Goal: Information Seeking & Learning: Learn about a topic

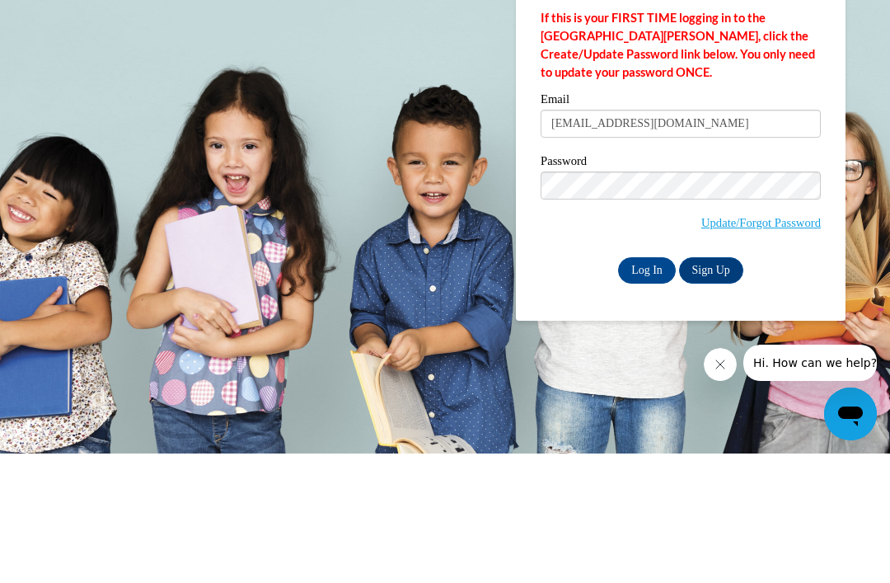
type input "[EMAIL_ADDRESS][DOMAIN_NAME]"
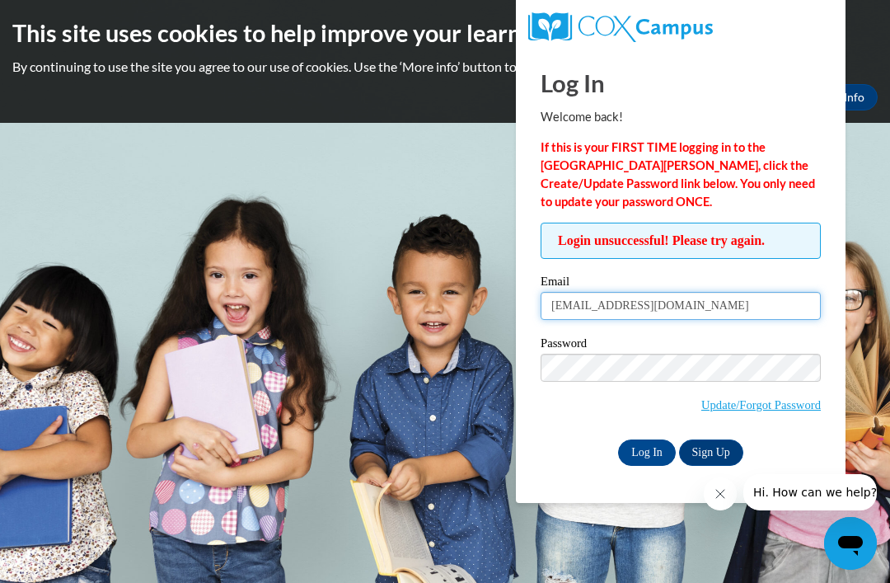
click at [617, 296] on input "kerryflanneryz43@gmail.com" at bounding box center [681, 306] width 280 height 28
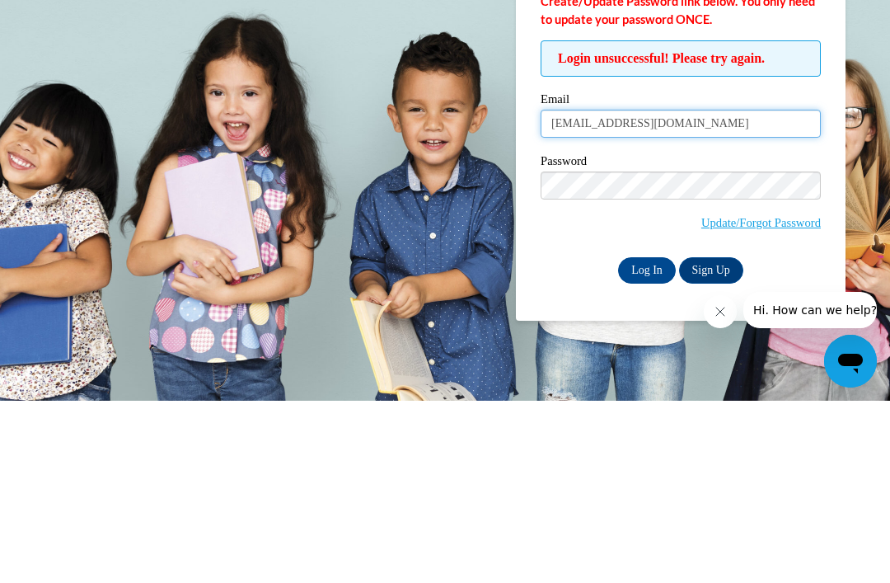
click at [619, 292] on input "kerryflanneryz43@gmail.com" at bounding box center [681, 306] width 280 height 28
click at [626, 292] on input "kerryflanneryz43@gmail.com" at bounding box center [681, 306] width 280 height 28
type input "kerryflannery43@gmail.com"
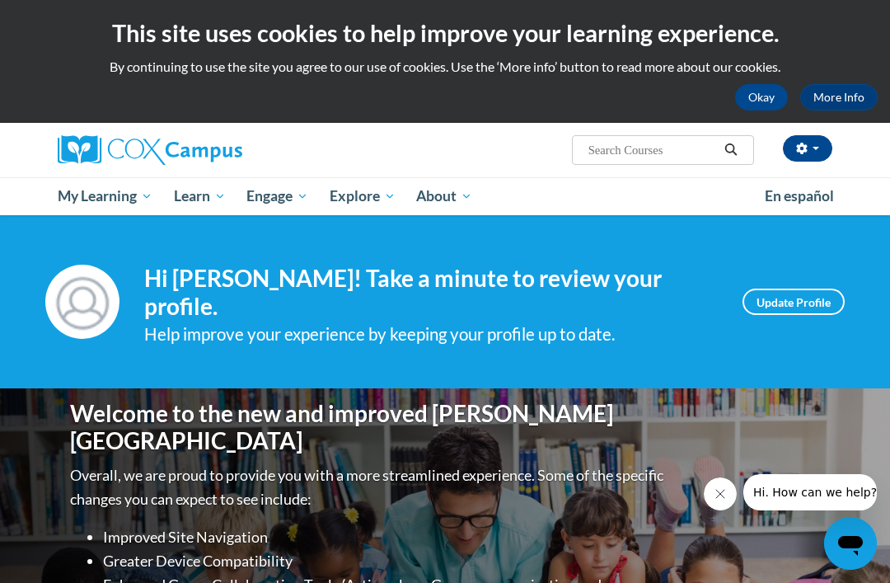
click at [0, 0] on span "My Course Progress" at bounding box center [0, 0] width 0 height 0
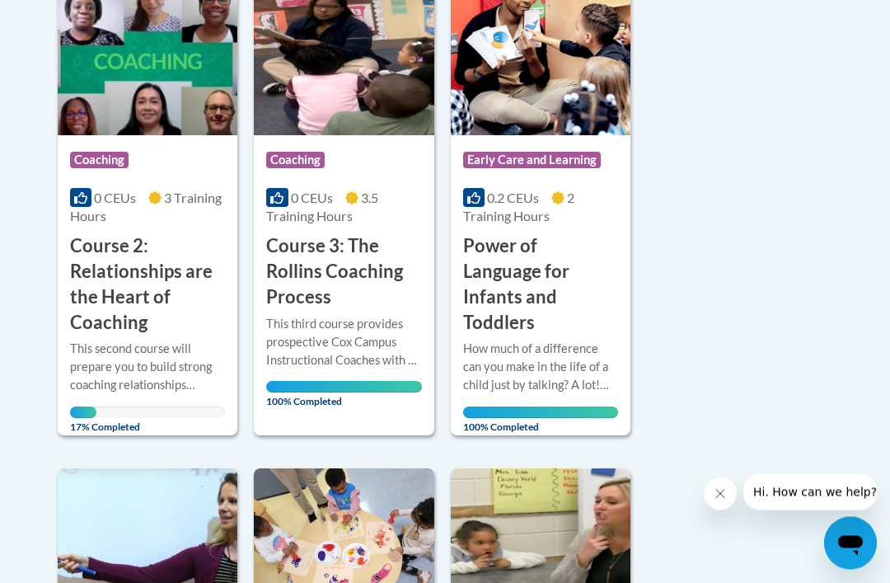
scroll to position [466, 0]
click at [90, 240] on h3 "Course 2: Relationships are the Heart of Coaching" at bounding box center [147, 283] width 155 height 101
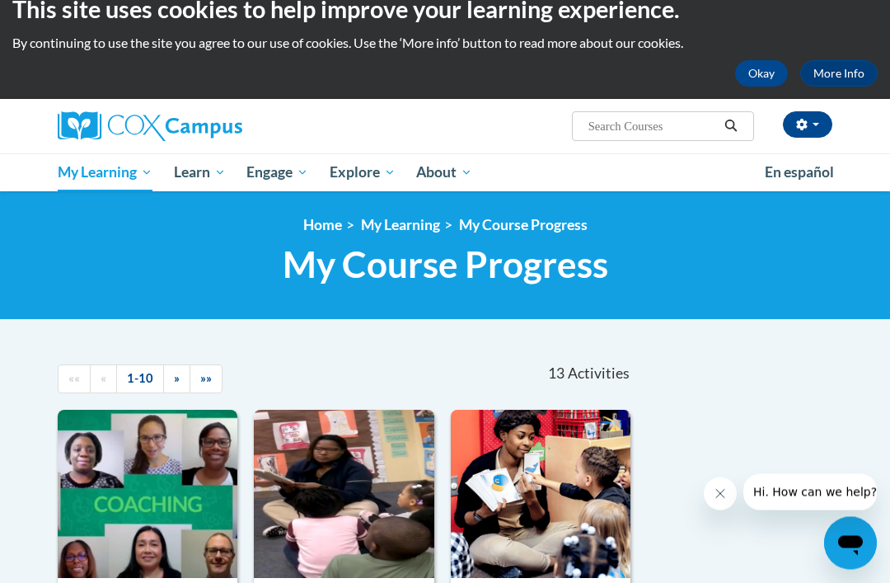
scroll to position [0, 0]
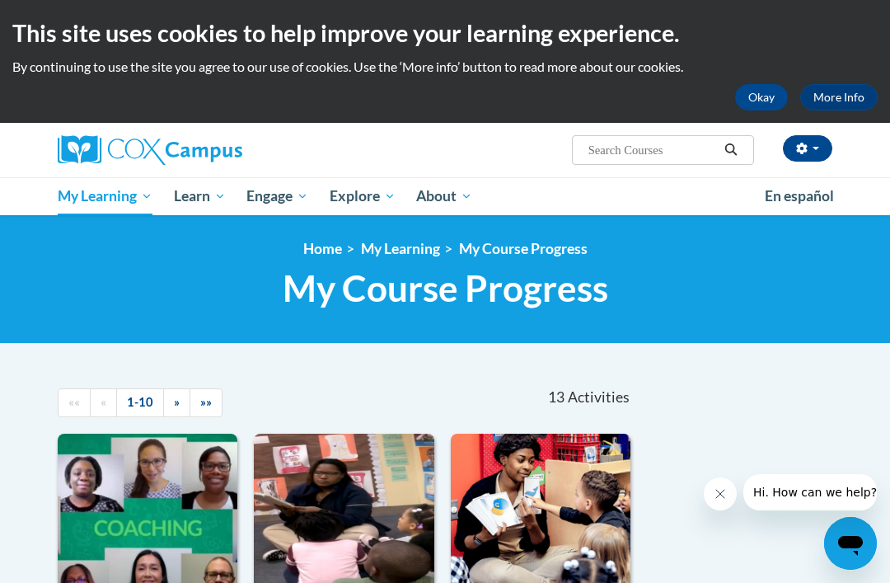
click at [0, 0] on span "Healthcare" at bounding box center [0, 0] width 0 height 0
click at [592, 134] on div "Kerryanne Flannery (America/New_York UTC-04:00) My Profile Inbox My Transcripts…" at bounding box center [577, 144] width 533 height 42
click at [587, 155] on input "Search..." at bounding box center [653, 150] width 132 height 20
type input "Ada"
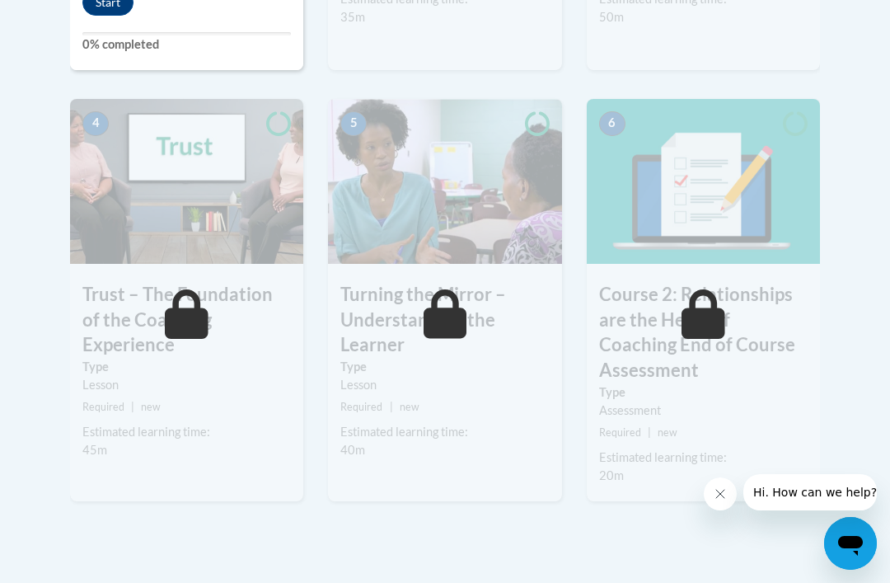
scroll to position [953, 0]
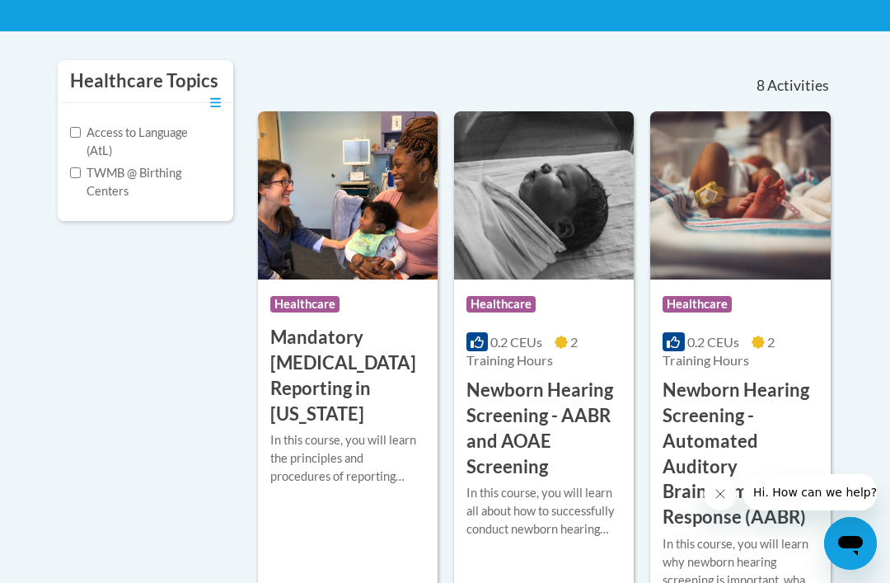
scroll to position [317, 0]
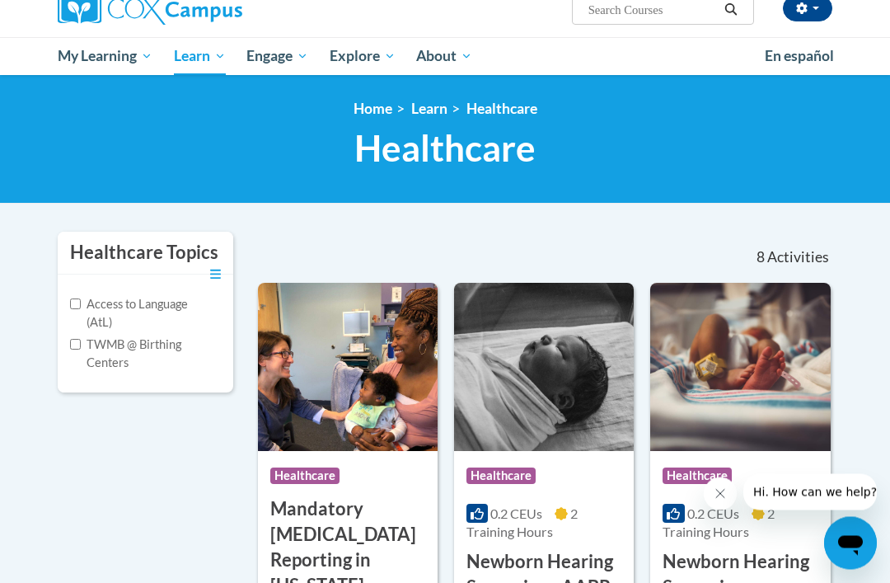
scroll to position [0, 0]
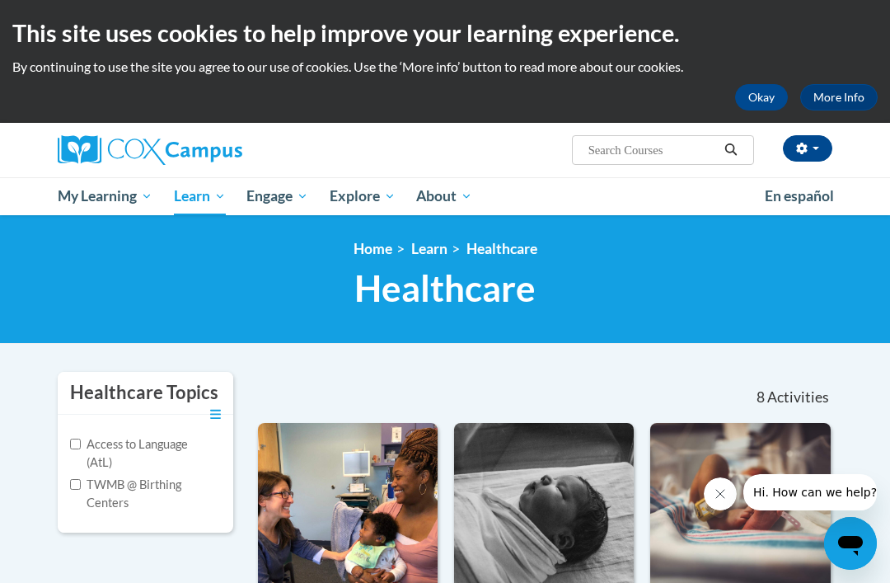
click at [0, 0] on span "My Course Progress" at bounding box center [0, 0] width 0 height 0
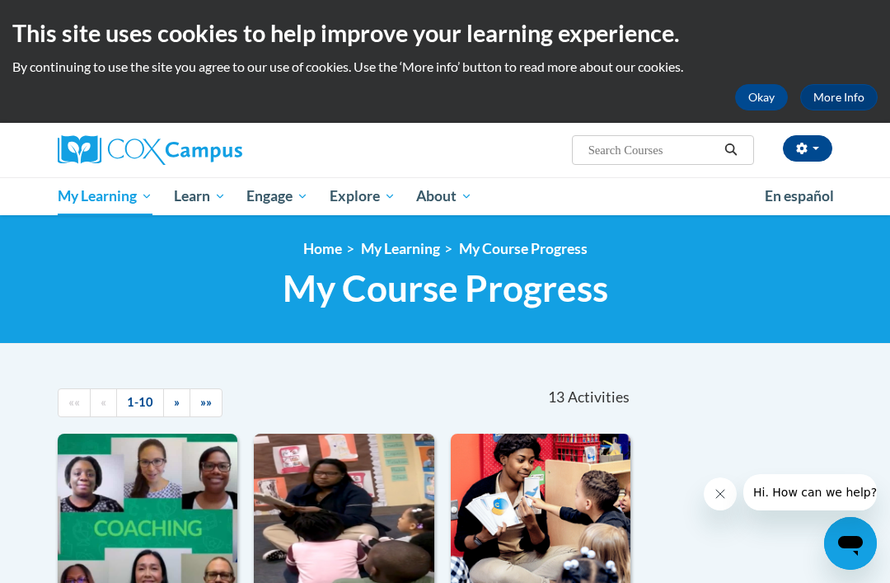
click at [0, 0] on span "Certificates" at bounding box center [0, 0] width 0 height 0
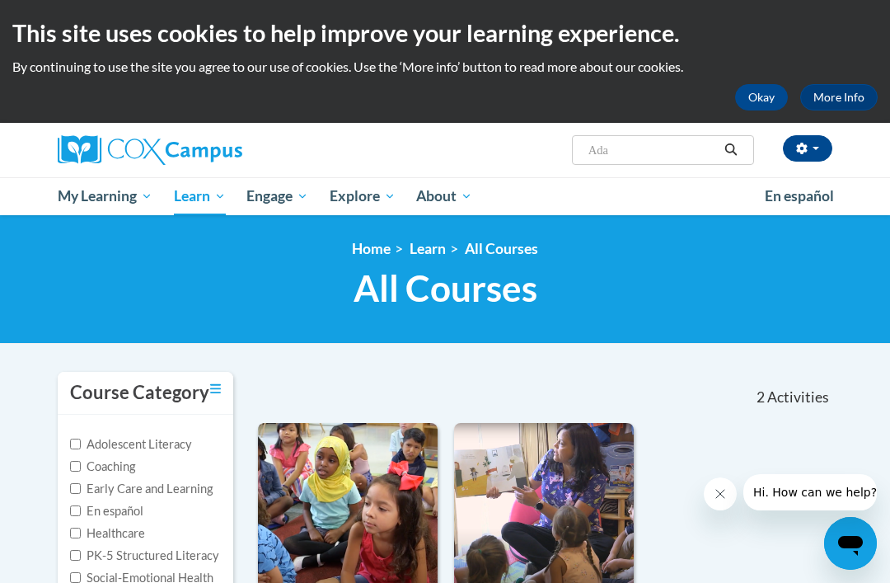
click at [609, 152] on input "Ada" at bounding box center [653, 150] width 132 height 20
type input "A"
type input "Basic health and safetyn"
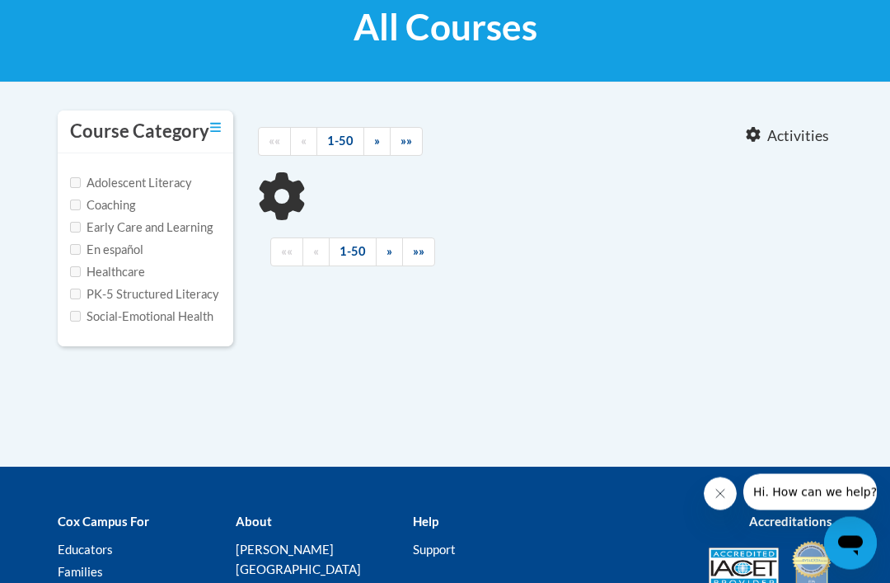
type input "Basic health and safetyn"
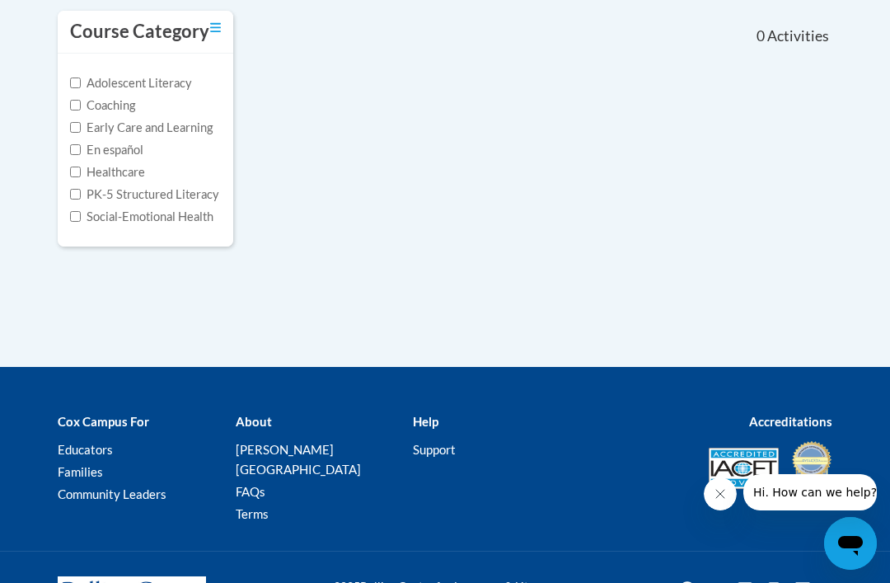
scroll to position [363, 0]
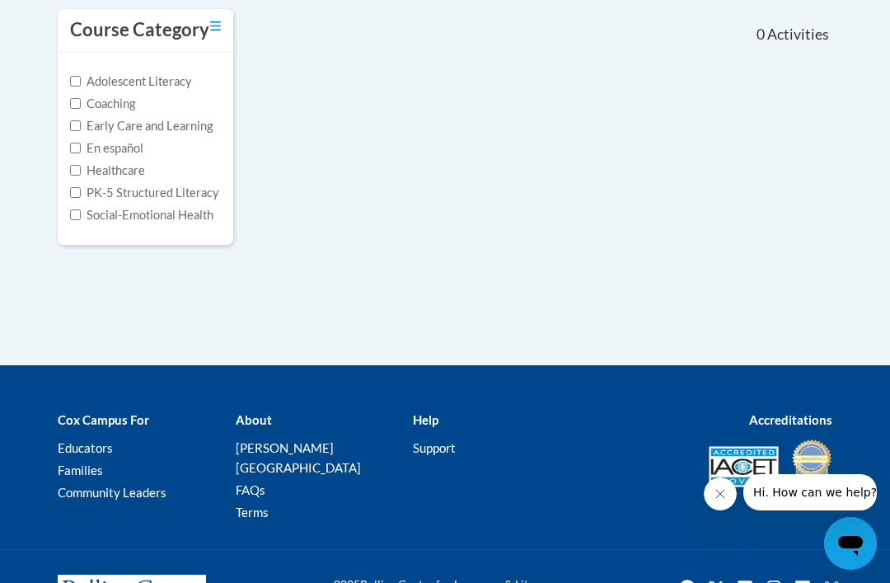
click at [71, 173] on input "Healthcare" at bounding box center [75, 170] width 11 height 11
checkbox input "true"
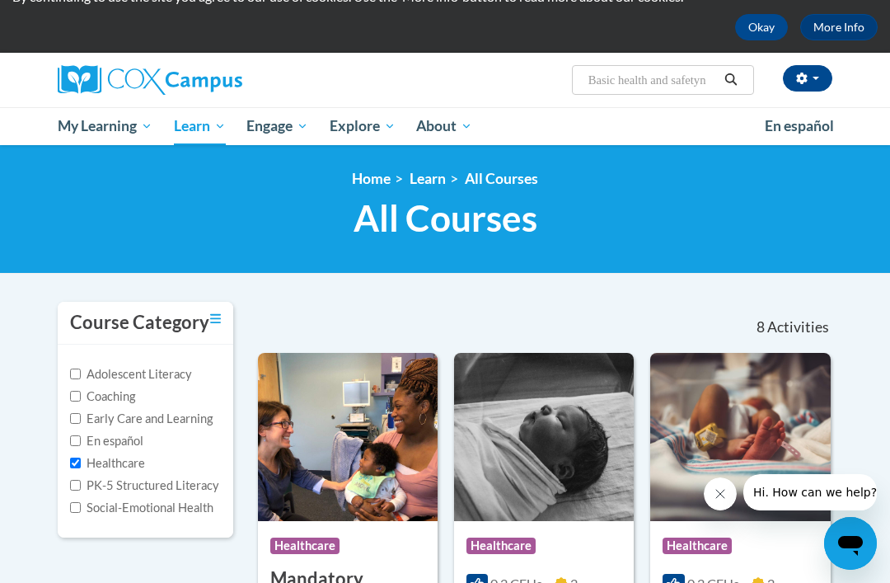
scroll to position [0, 0]
